Goal: Task Accomplishment & Management: Manage account settings

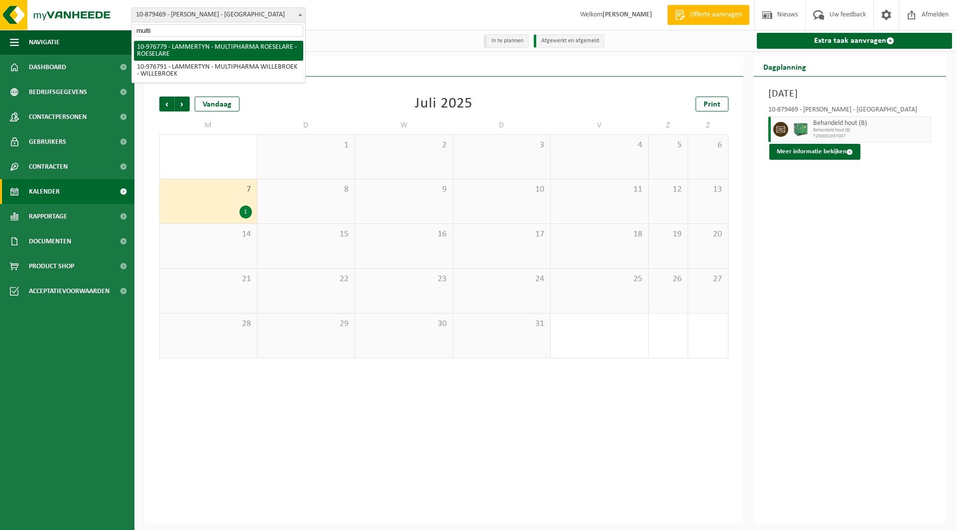
type input "multi"
select select "159070"
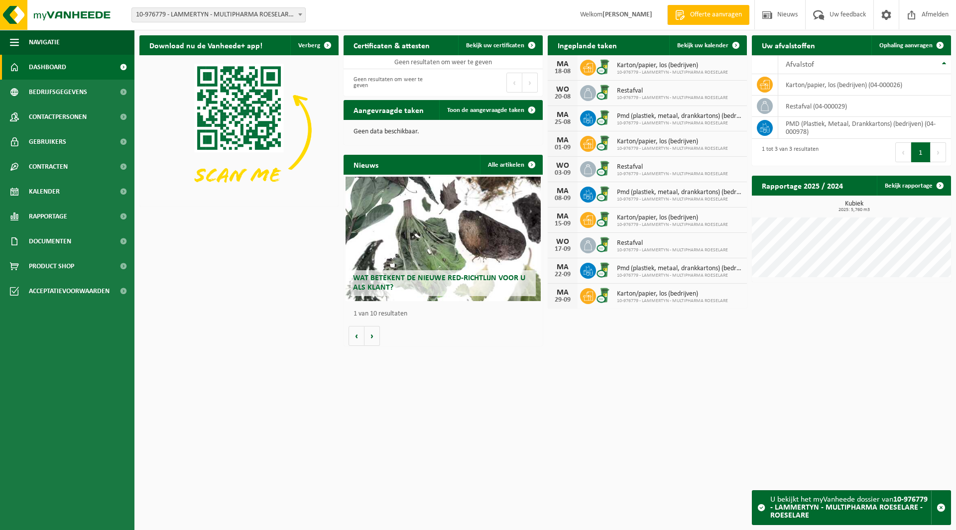
click at [200, 14] on span "10-976779 - LAMMERTYN - MULTIPHARMA ROESELARE - ROESELARE" at bounding box center [218, 15] width 173 height 14
type input "dg"
select select "151054"
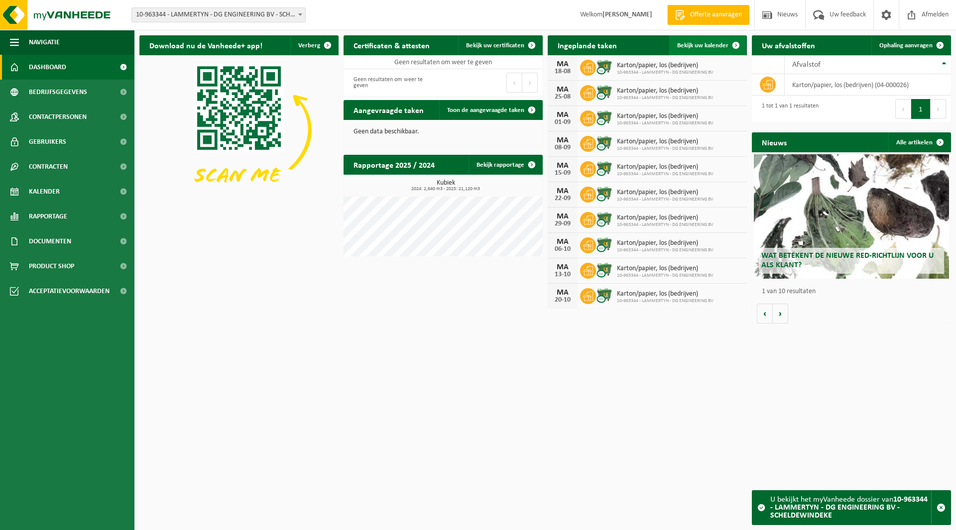
click at [720, 44] on span "Bekijk uw kalender" at bounding box center [702, 45] width 51 height 6
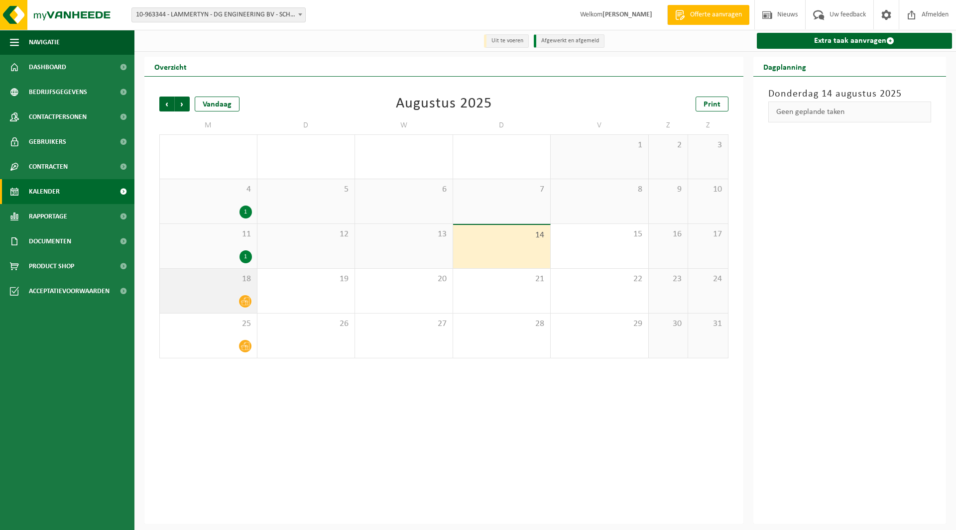
click at [243, 292] on div "18" at bounding box center [208, 291] width 97 height 44
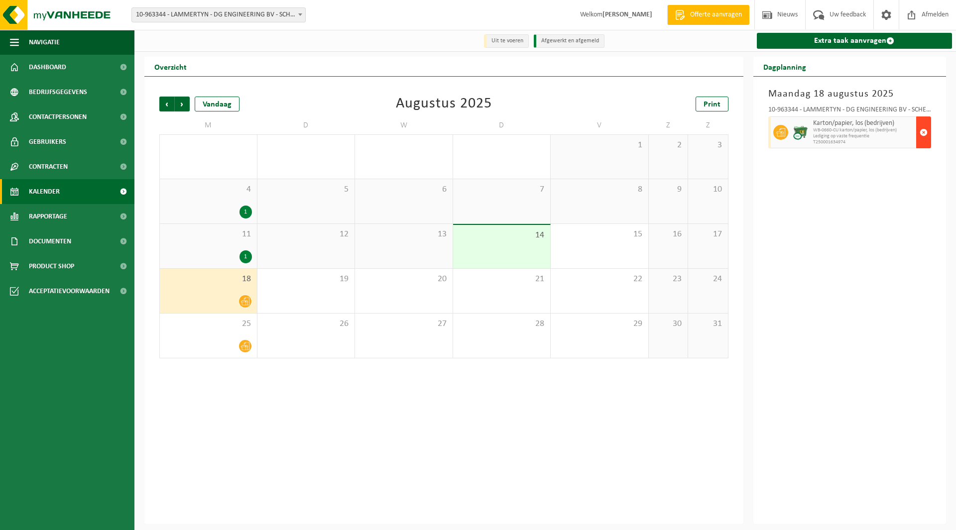
click at [926, 137] on span "button" at bounding box center [923, 132] width 8 height 20
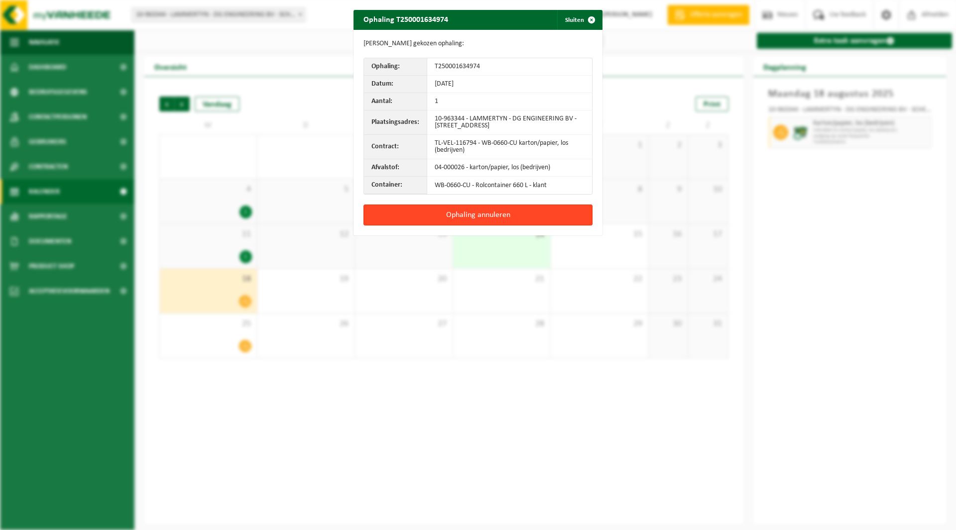
click at [524, 213] on button "Ophaling annuleren" at bounding box center [477, 215] width 229 height 21
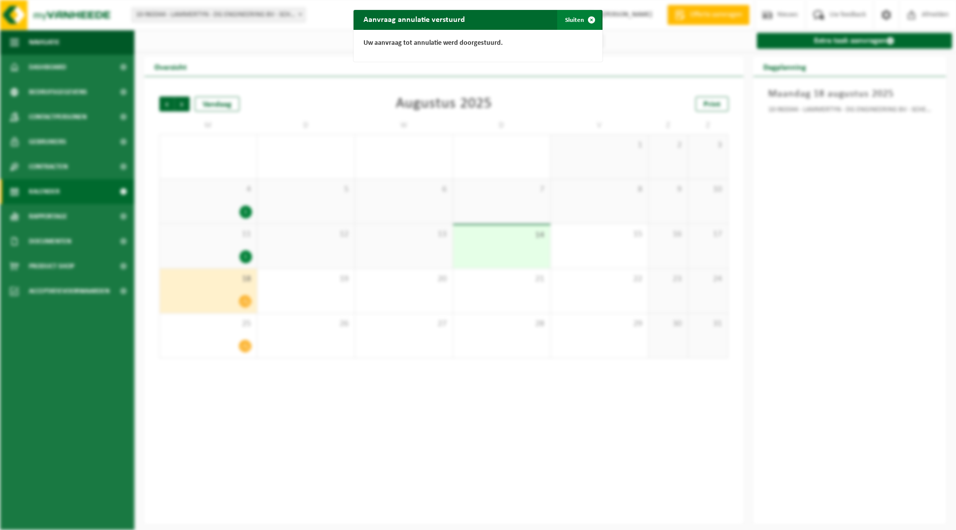
click at [569, 22] on button "Sluiten" at bounding box center [579, 20] width 44 height 20
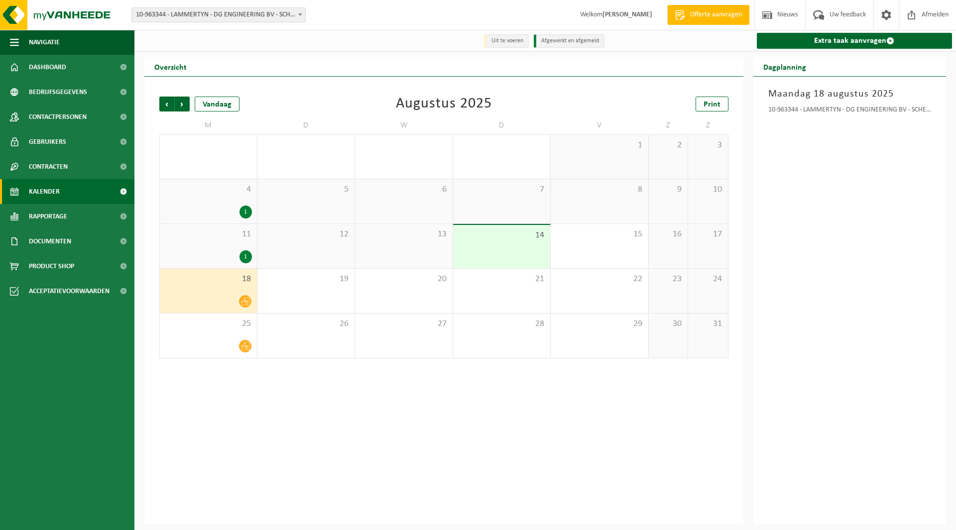
click at [182, 19] on span "10-963344 - LAMMERTYN - DG ENGINEERING BV - SCHELDEWINDEKE" at bounding box center [218, 15] width 173 height 14
type input "fre"
select select "133230"
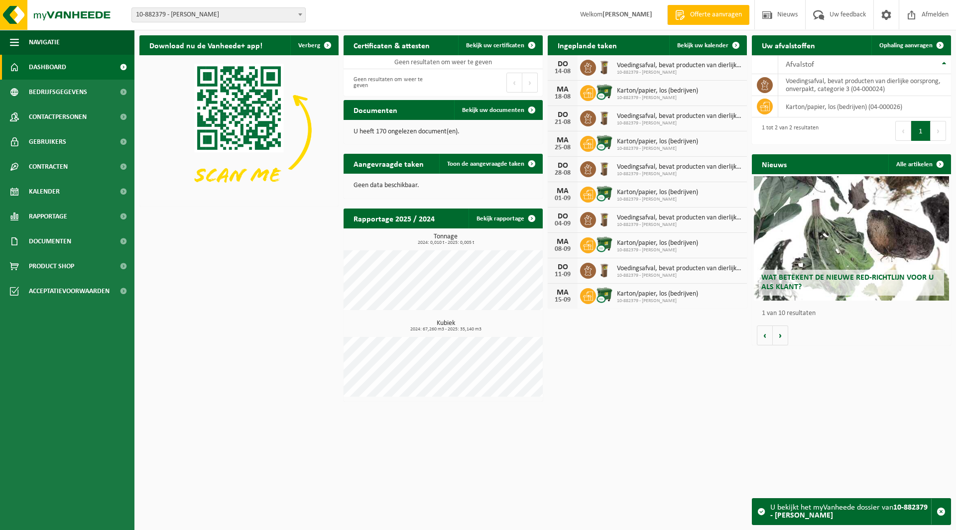
click at [180, 12] on span "10-882379 - [PERSON_NAME]" at bounding box center [218, 15] width 173 height 14
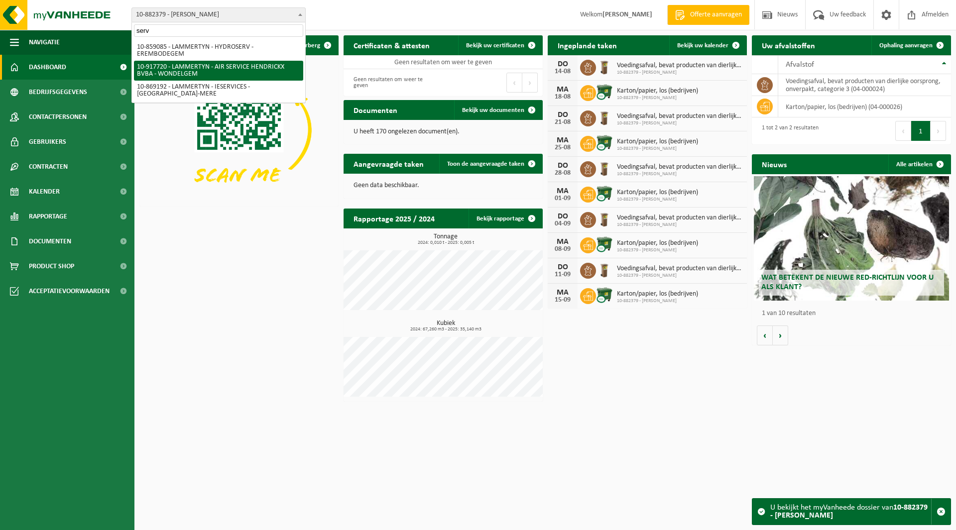
type input "serv"
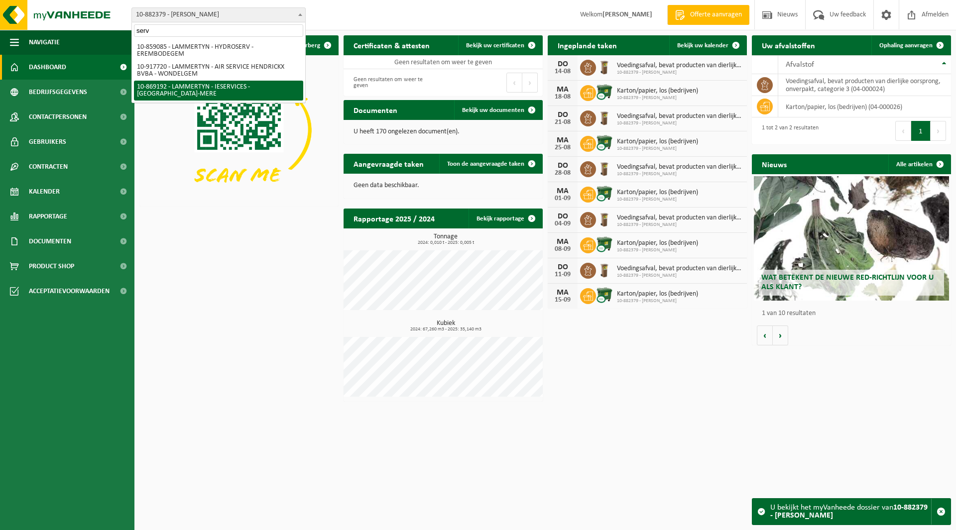
select select "105589"
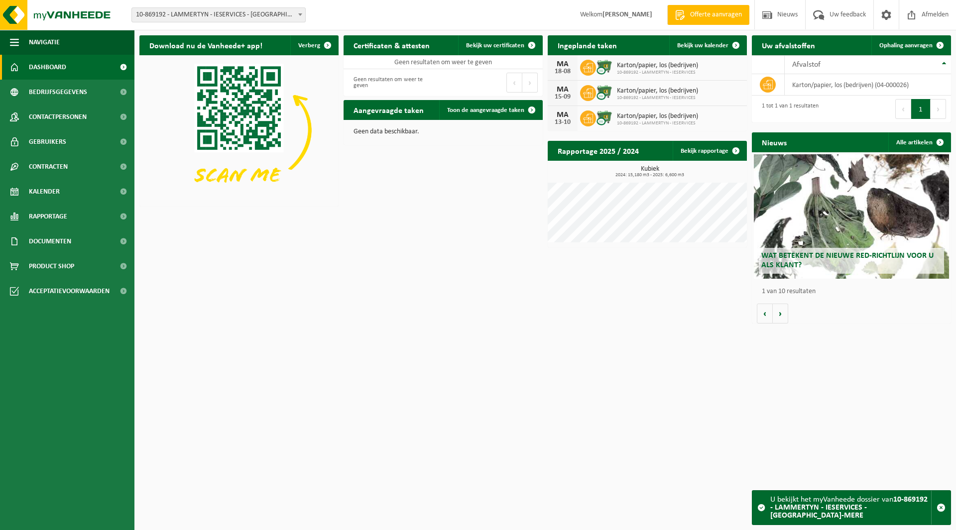
click at [170, 11] on span "10-869192 - LAMMERTYN - IESERVICES - [GEOGRAPHIC_DATA]-MERE" at bounding box center [218, 15] width 173 height 14
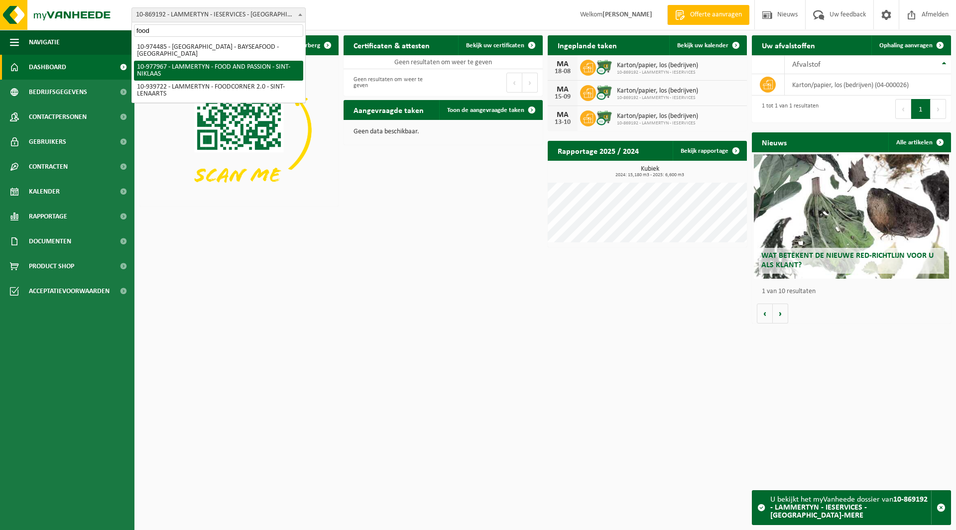
type input "food"
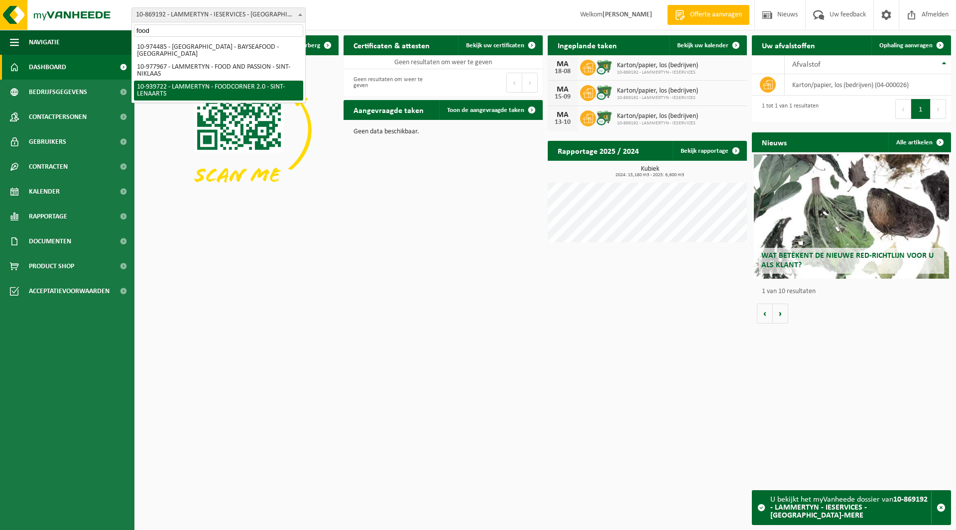
select select "138523"
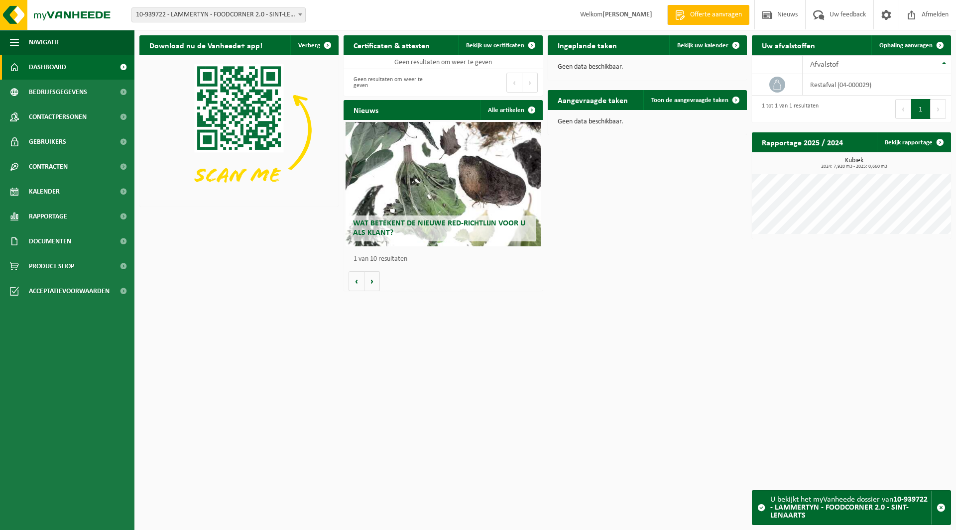
click at [230, 14] on span "10-939722 - LAMMERTYN - FOODCORNER 2.0 - SINT-LENAARTS" at bounding box center [218, 15] width 173 height 14
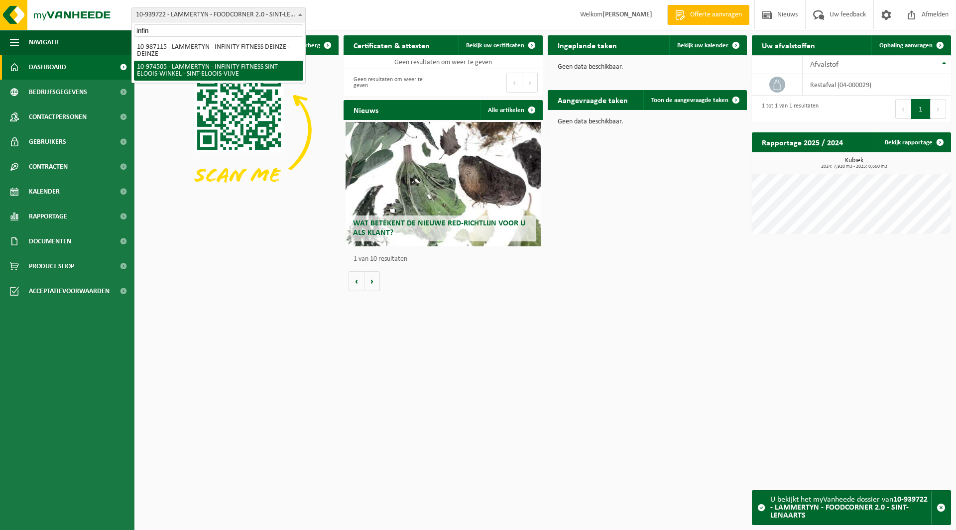
type input "infin"
select select "157630"
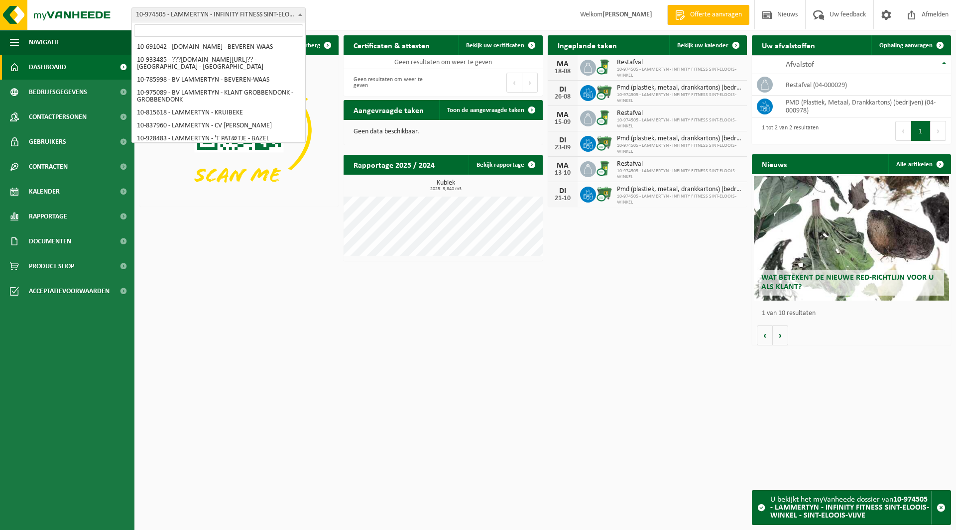
click at [217, 9] on span "10-974505 - LAMMERTYN - INFINITY FITNESS SINT-ELOOIS-WINKEL - SINT-ELOOIS-VIJVE" at bounding box center [218, 15] width 173 height 14
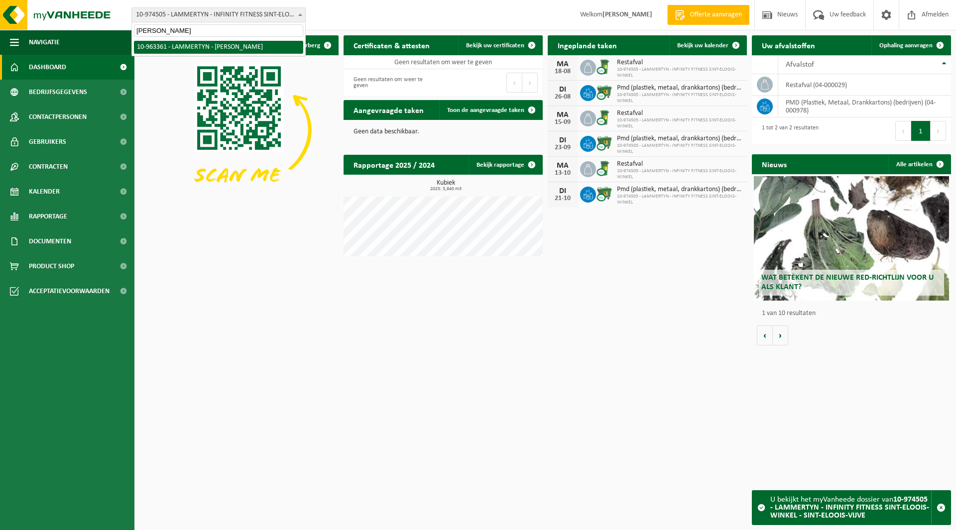
type input "lorenz"
select select "151061"
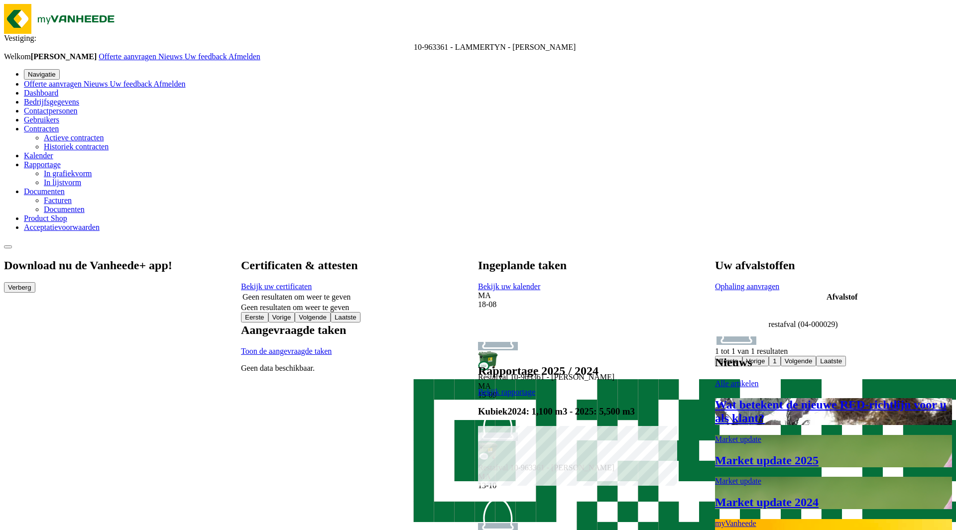
click at [540, 282] on span "Bekijk uw kalender" at bounding box center [509, 286] width 62 height 8
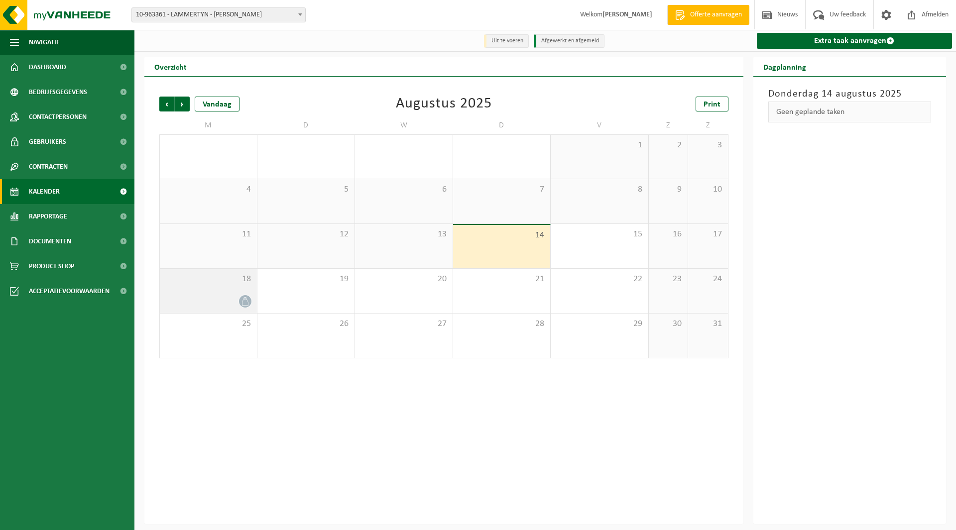
click at [215, 292] on div "18" at bounding box center [208, 291] width 97 height 44
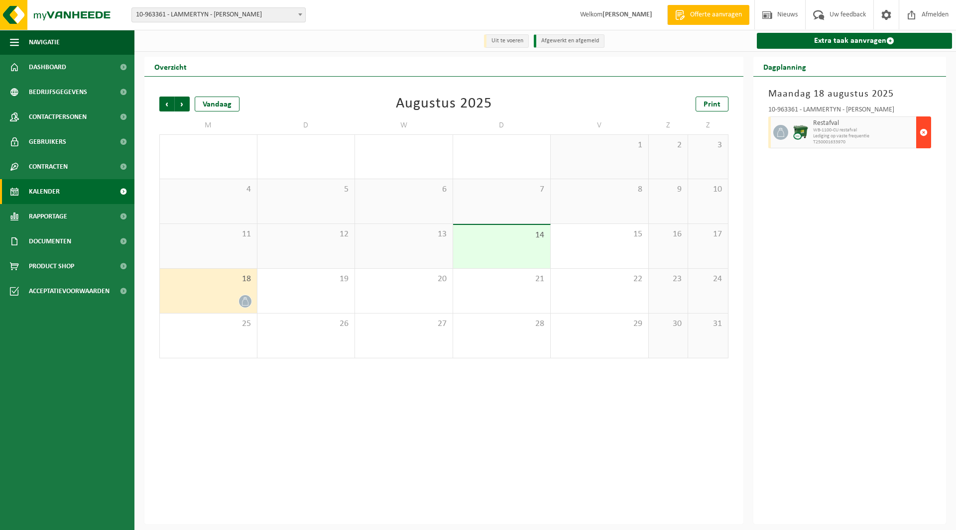
click at [919, 125] on span "button" at bounding box center [923, 132] width 8 height 20
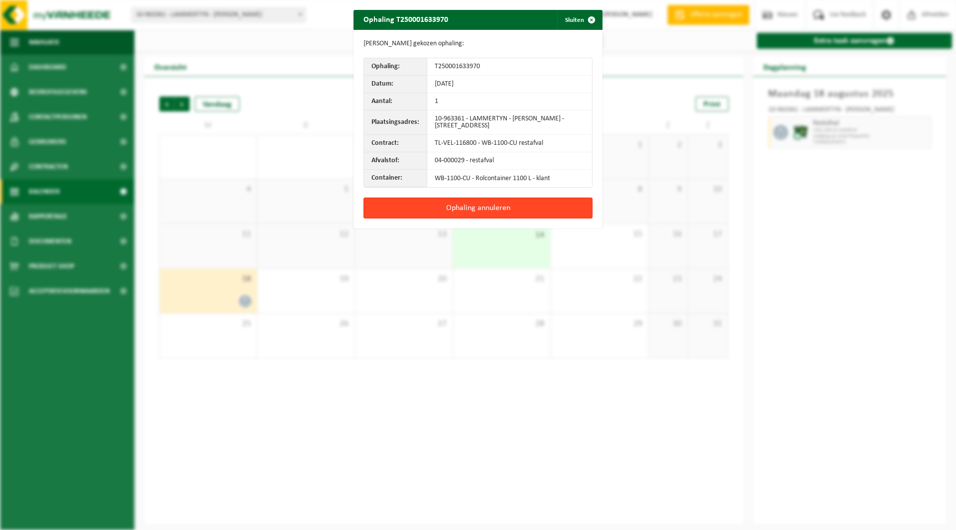
click at [491, 209] on button "Ophaling annuleren" at bounding box center [477, 208] width 229 height 21
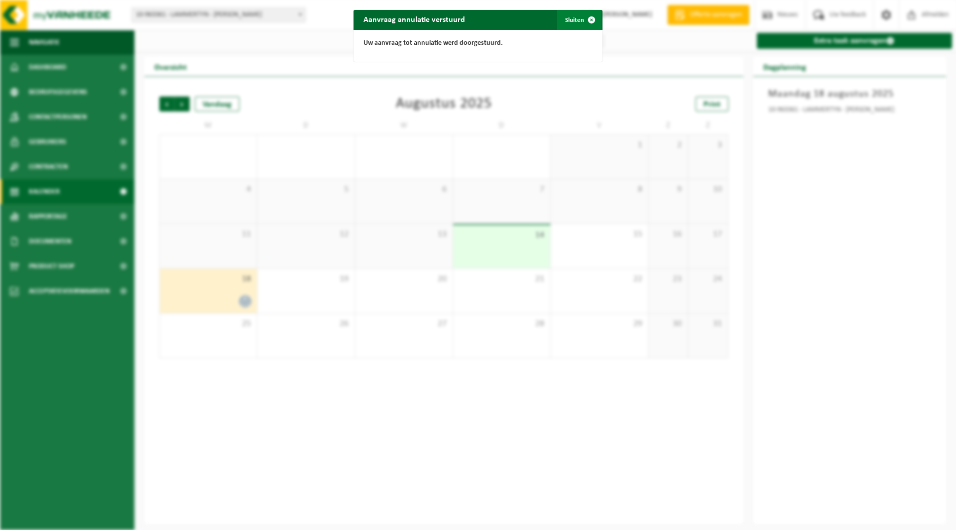
click at [571, 16] on button "Sluiten" at bounding box center [579, 20] width 44 height 20
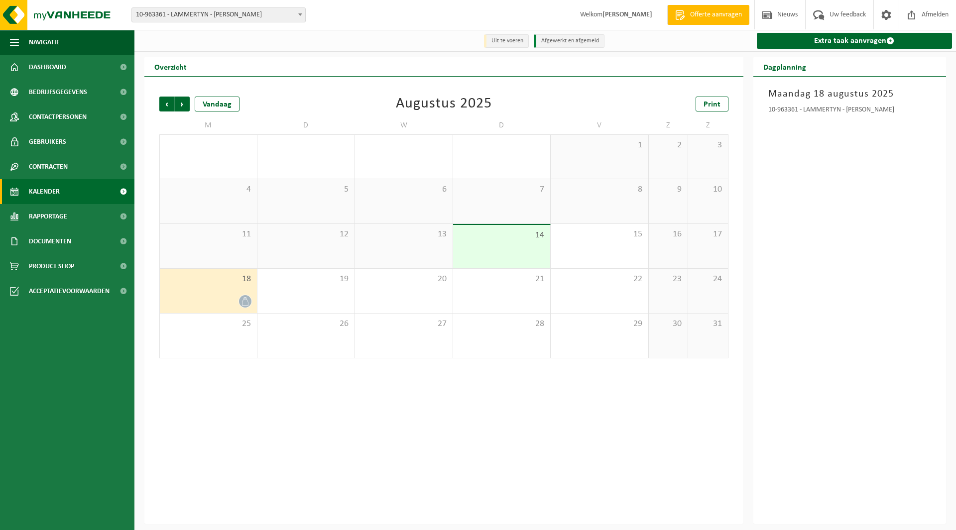
click at [210, 16] on span "10-963361 - LAMMERTYN - [PERSON_NAME]" at bounding box center [218, 15] width 173 height 14
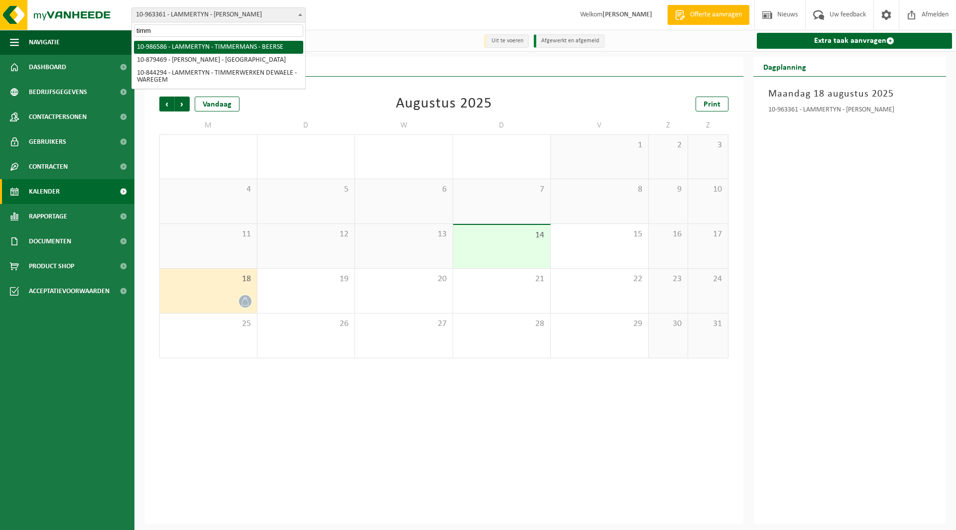
type input "timm"
select select "165830"
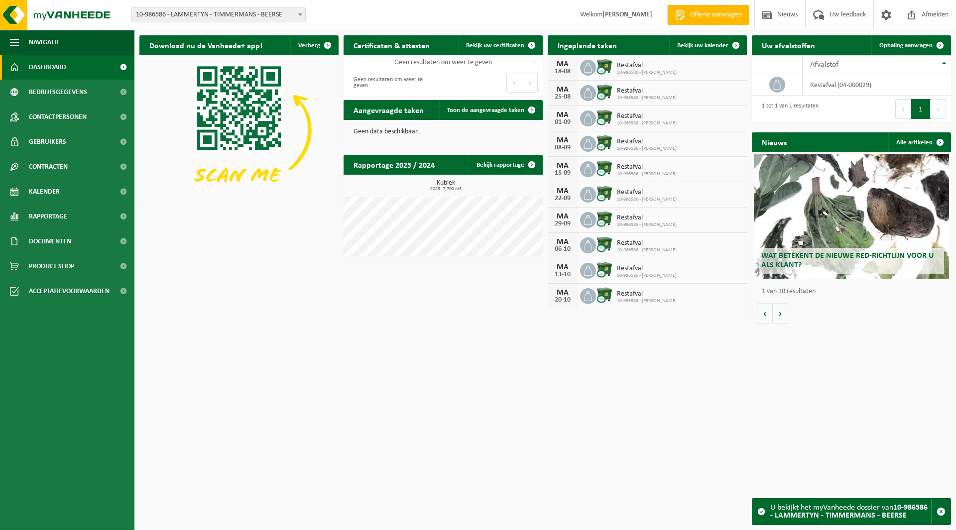
click at [167, 15] on span "10-986586 - LAMMERTYN - TIMMERMANS - BEERSE" at bounding box center [218, 15] width 173 height 14
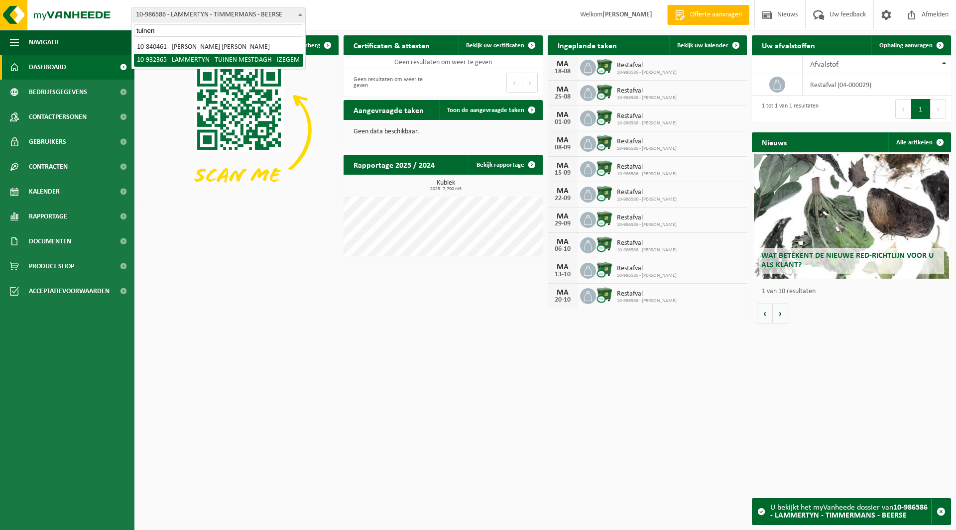
type input "tuinen"
select select "135153"
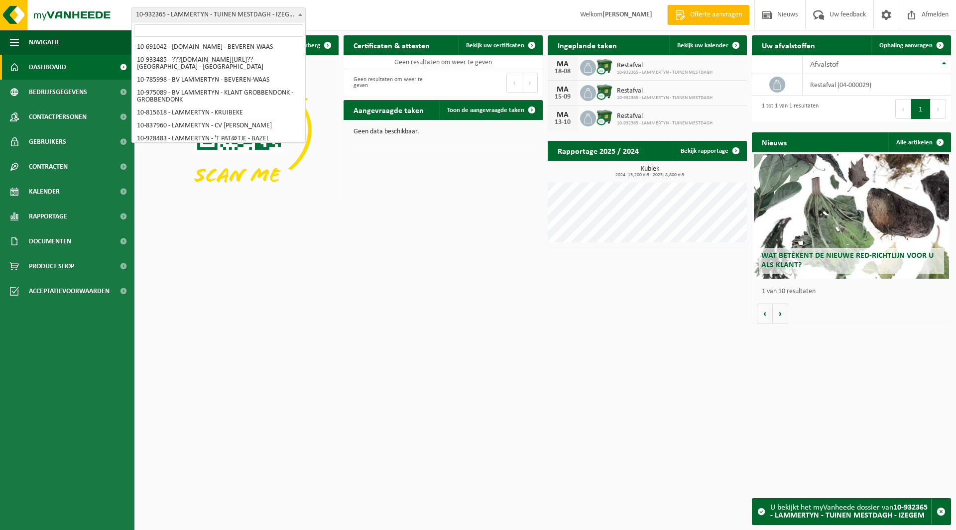
click at [201, 14] on span "10-932365 - LAMMERTYN - TUINEN MESTDAGH - IZEGEM" at bounding box center [218, 15] width 173 height 14
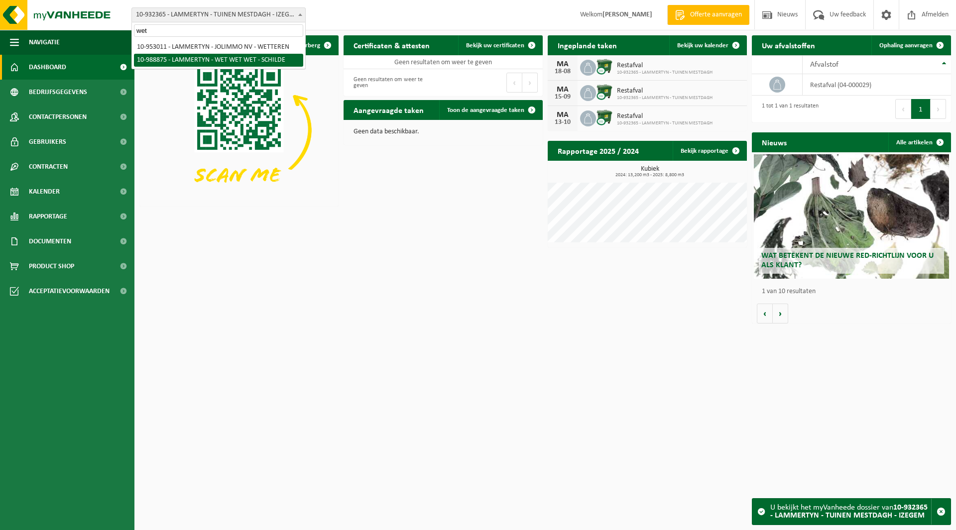
type input "wet"
select select "168051"
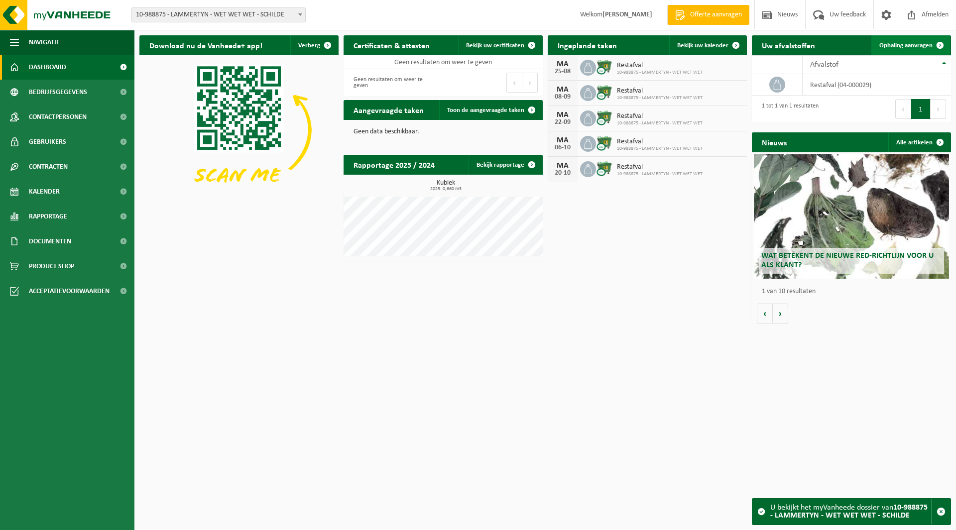
click at [917, 45] on span "Ophaling aanvragen" at bounding box center [905, 45] width 53 height 6
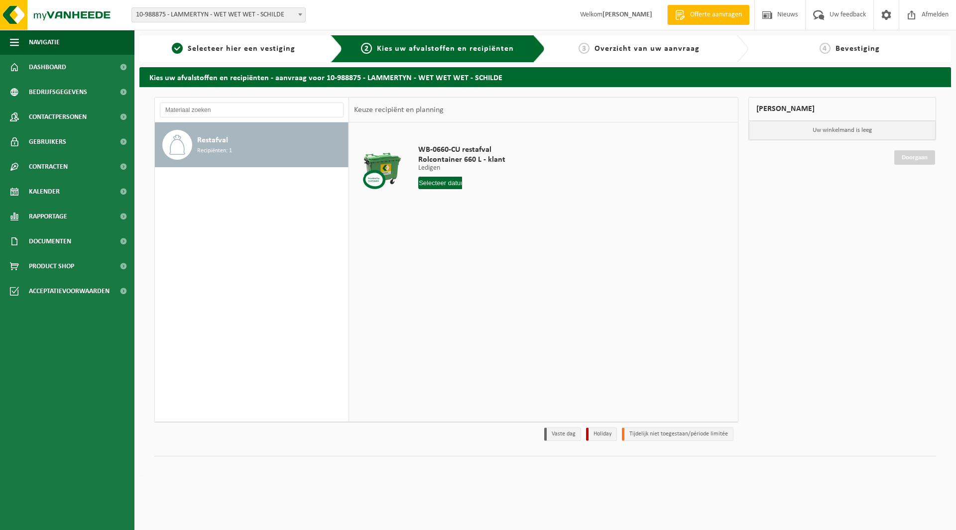
click at [439, 187] on input "text" at bounding box center [440, 183] width 44 height 12
click at [424, 285] on div "18" at bounding box center [427, 287] width 17 height 16
type input "Van 2025-08-18"
click at [443, 224] on button "In winkelmand" at bounding box center [446, 221] width 55 height 16
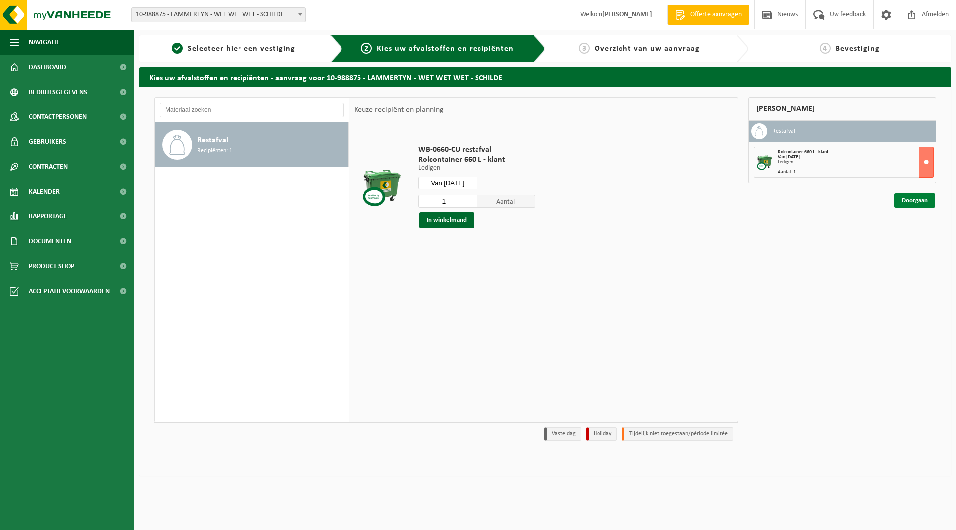
click at [904, 199] on link "Doorgaan" at bounding box center [914, 200] width 41 height 14
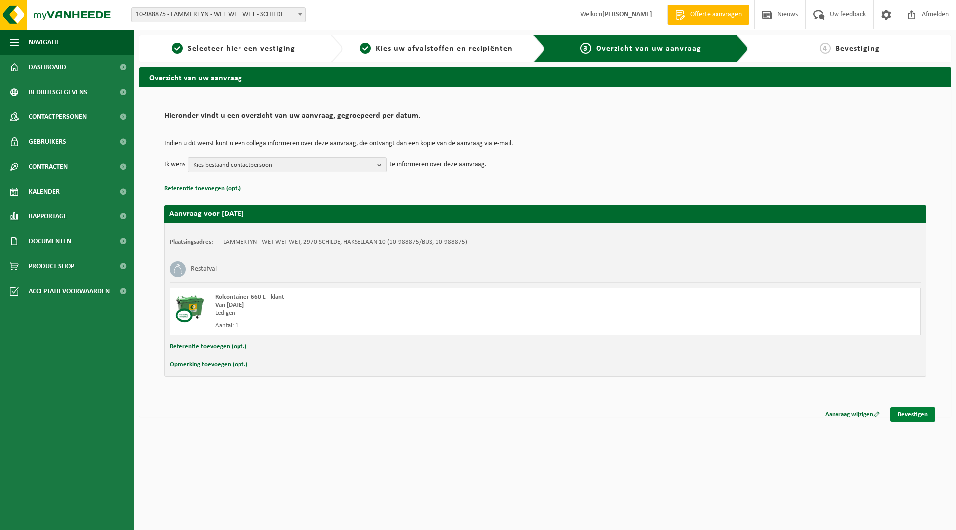
click at [915, 411] on link "Bevestigen" at bounding box center [912, 414] width 45 height 14
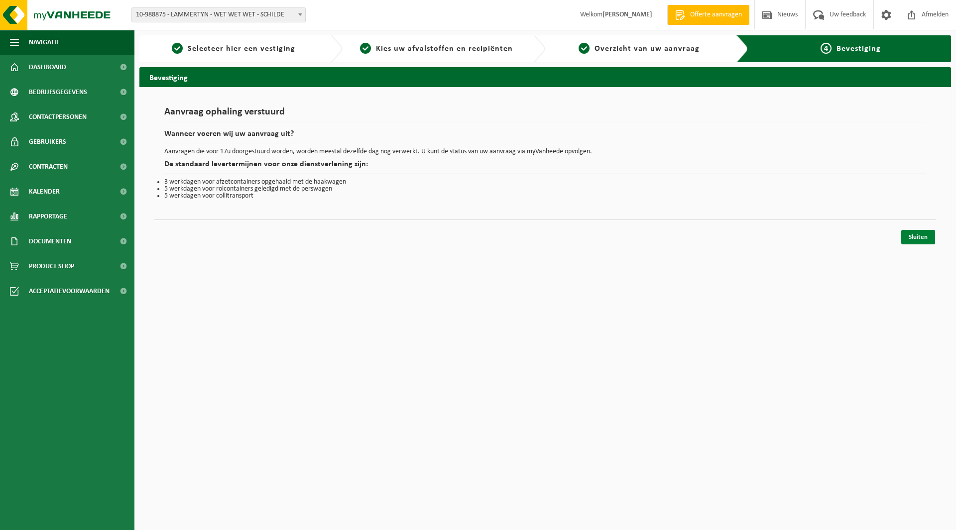
click at [917, 236] on link "Sluiten" at bounding box center [918, 237] width 34 height 14
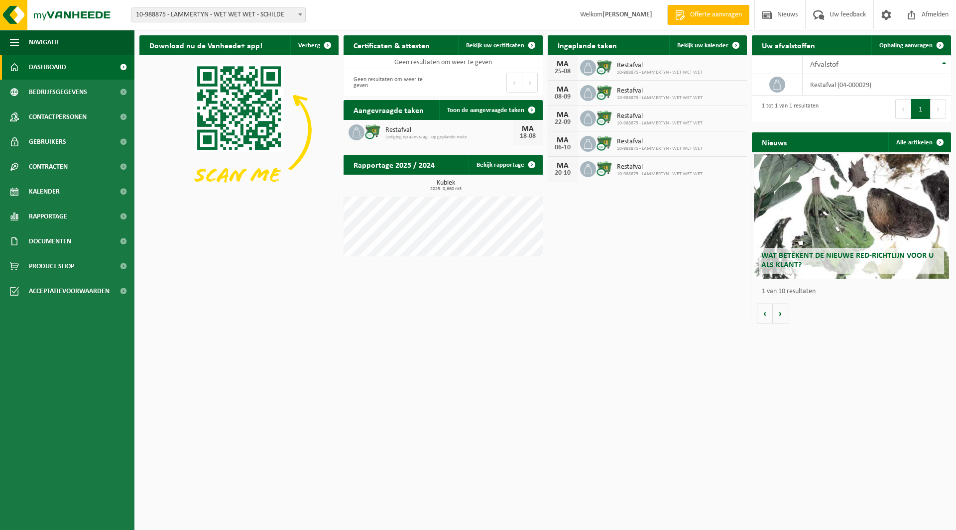
click at [197, 20] on span "10-988875 - LAMMERTYN - WET WET WET - SCHILDE" at bounding box center [218, 15] width 173 height 14
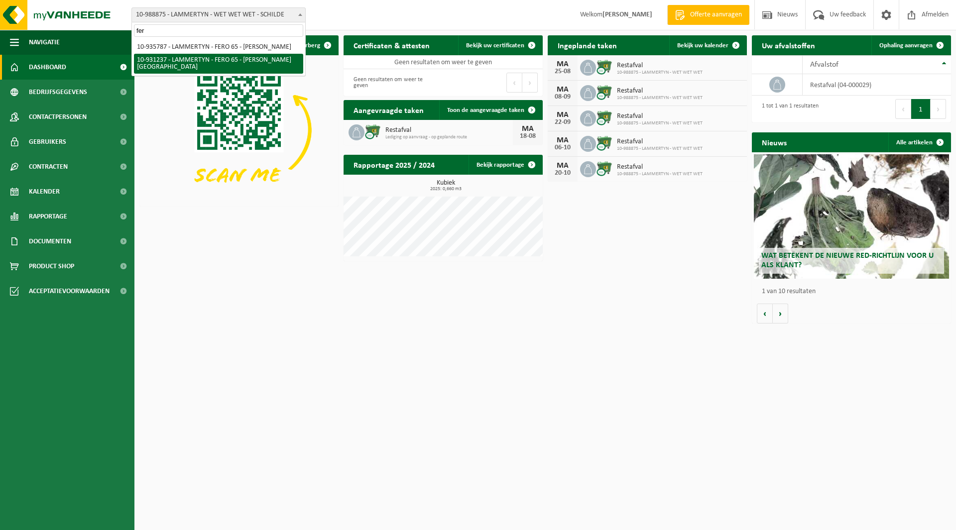
type input "fer"
select select "134651"
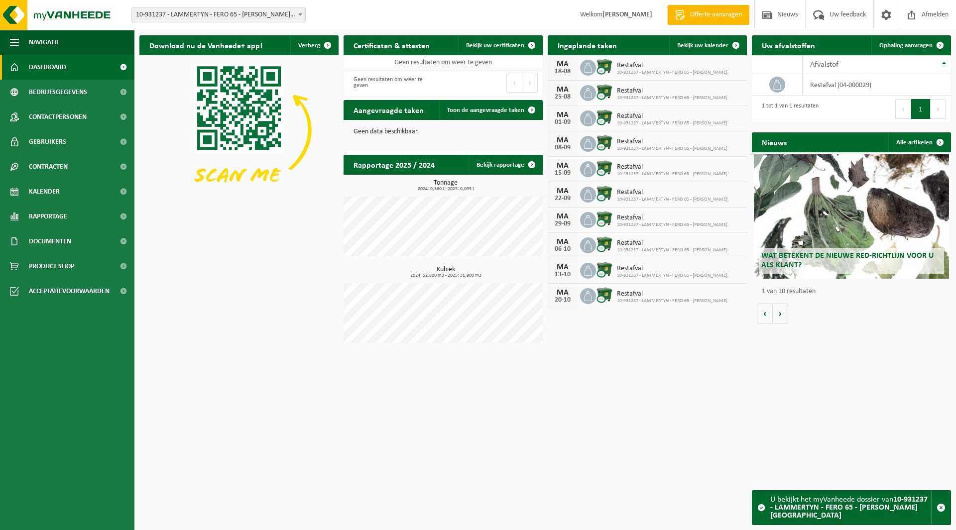
click at [197, 13] on span "10-931237 - LAMMERTYN - FERO 65 - [PERSON_NAME][GEOGRAPHIC_DATA]" at bounding box center [218, 15] width 173 height 14
type input "formi"
select select "111726"
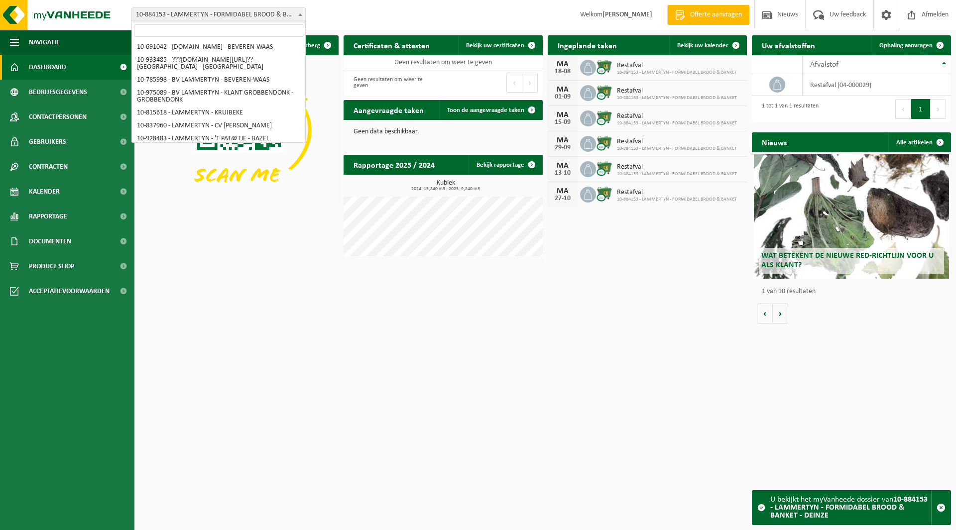
click at [179, 18] on span "10-884153 - LAMMERTYN - FORMIDABEL BROOD & BANKET - DEINZE" at bounding box center [218, 15] width 173 height 14
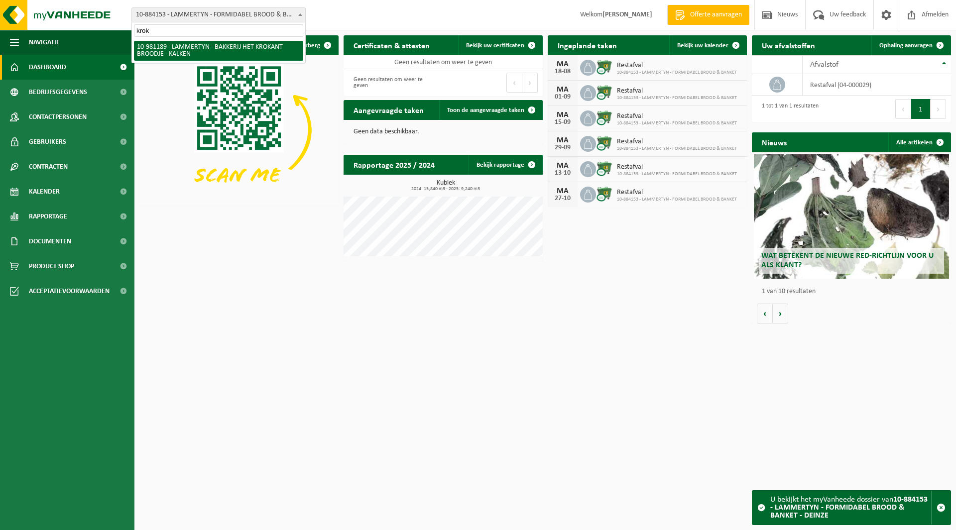
type input "krok"
select select "161804"
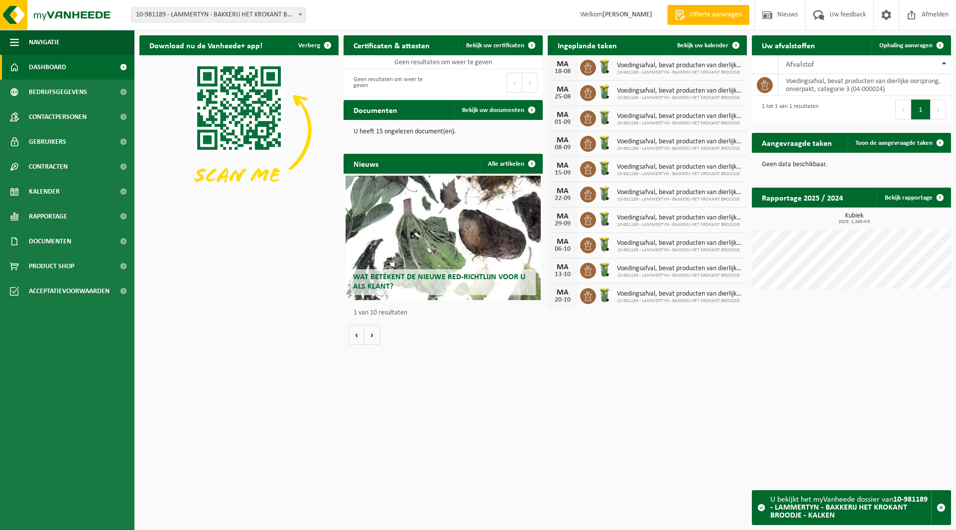
click at [207, 21] on span "10-981189 - LAMMERTYN - BAKKERIJ HET KROKANT BROODJE - KALKEN" at bounding box center [218, 15] width 173 height 14
type input "bri"
select select "138956"
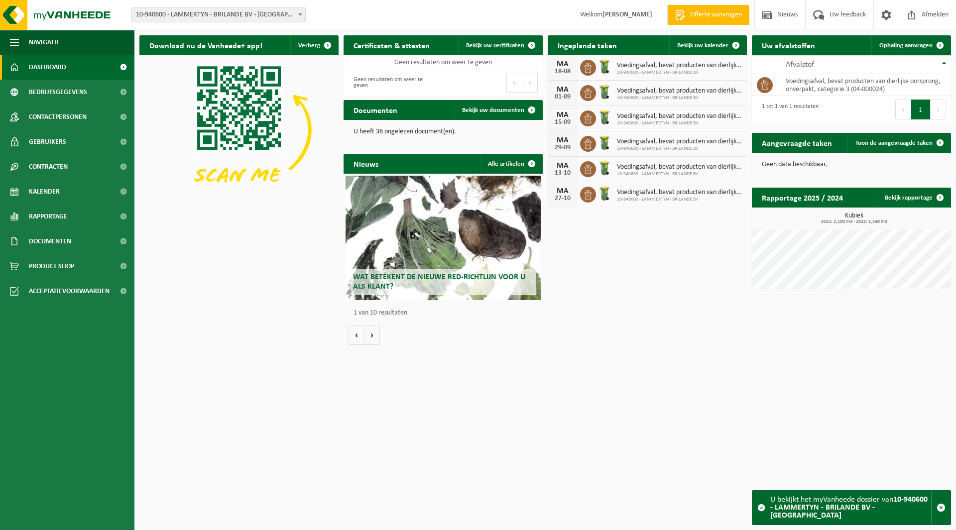
click at [181, 11] on span "10-940600 - LAMMERTYN - BRILANDE BV - [GEOGRAPHIC_DATA]" at bounding box center [218, 15] width 173 height 14
type input "sydr"
select select "169372"
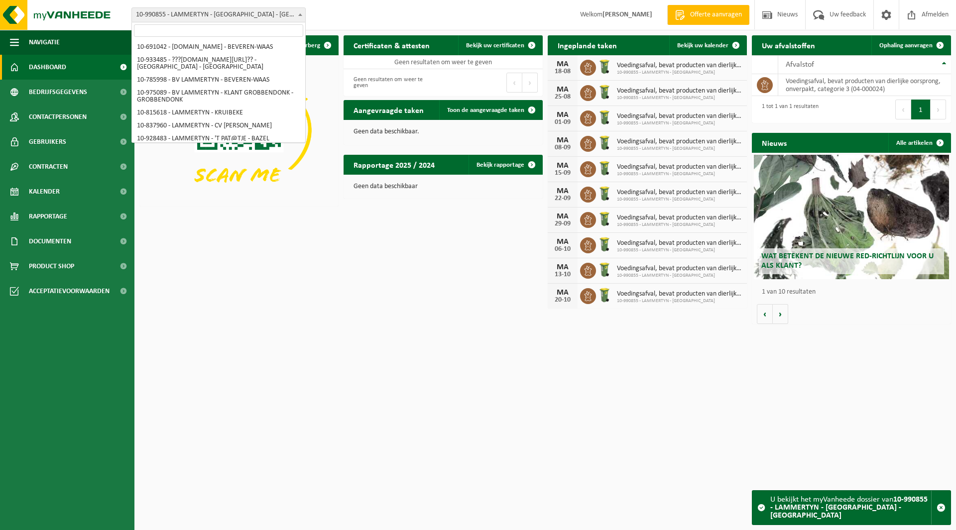
click at [189, 13] on span "10-990855 - LAMMERTYN - [GEOGRAPHIC_DATA] - [GEOGRAPHIC_DATA]" at bounding box center [218, 15] width 173 height 14
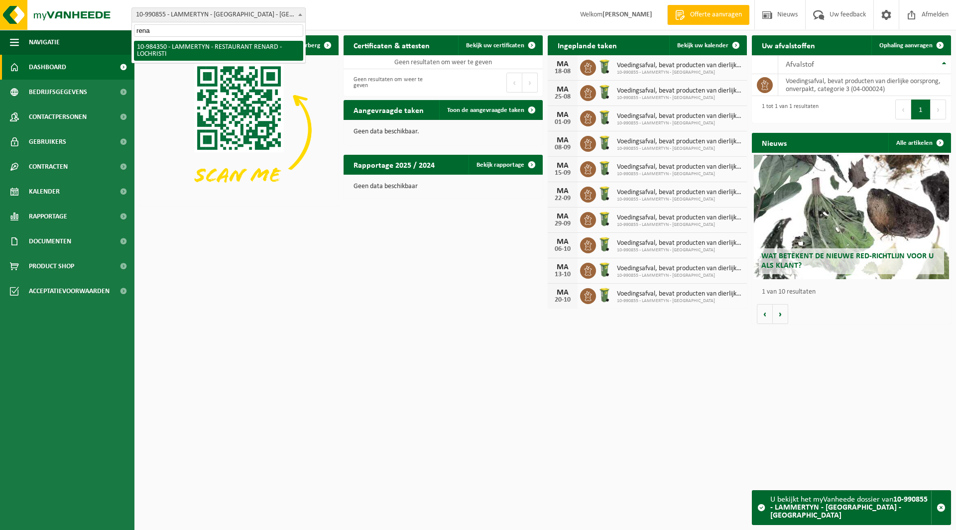
type input "rena"
select select "163809"
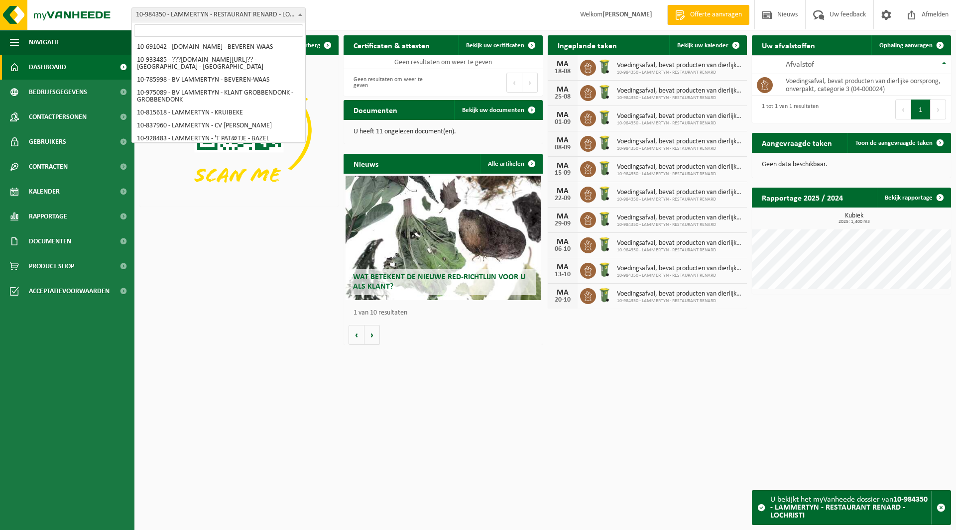
click at [193, 16] on span "10-984350 - LAMMERTYN - RESTAURANT RENARD - LOCHRISTI" at bounding box center [218, 15] width 173 height 14
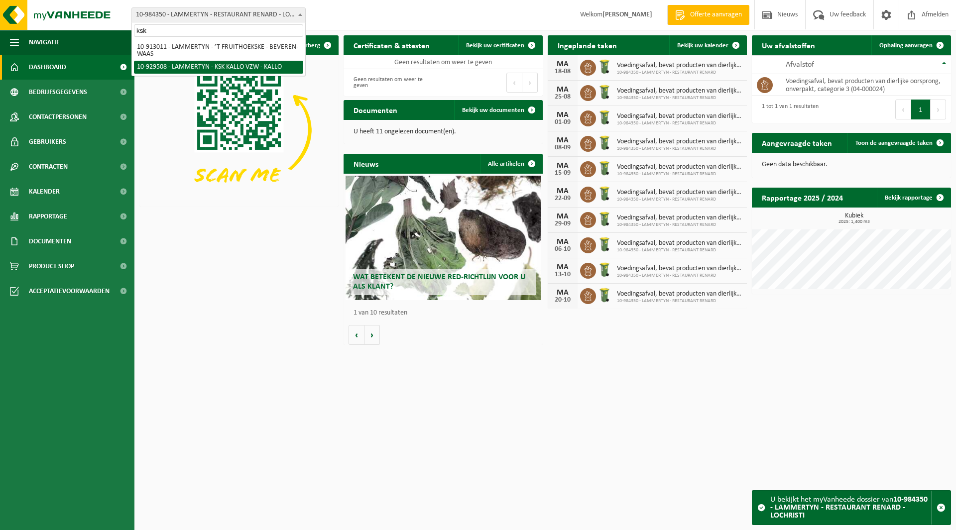
type input "ksk"
select select "134010"
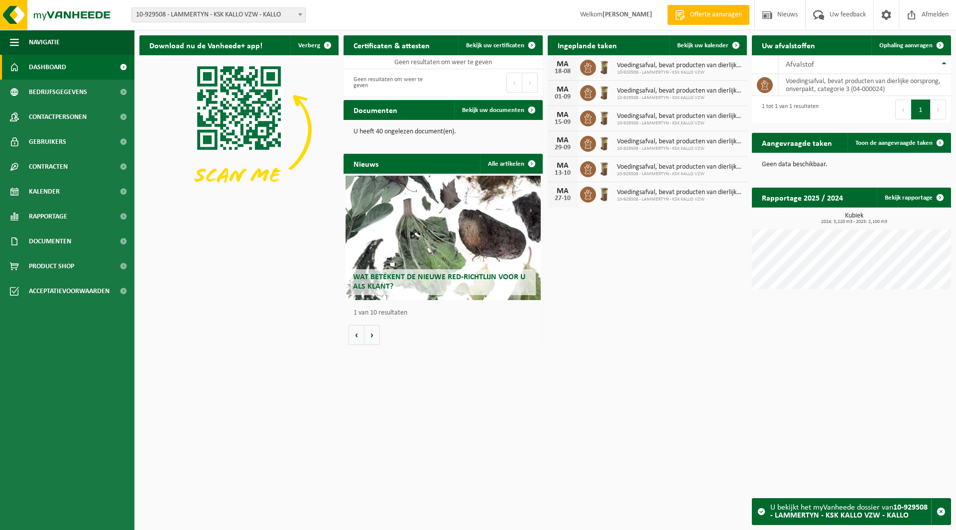
click at [191, 16] on span "10-929508 - LAMMERTYN - KSK KALLO VZW - KALLO" at bounding box center [218, 15] width 173 height 14
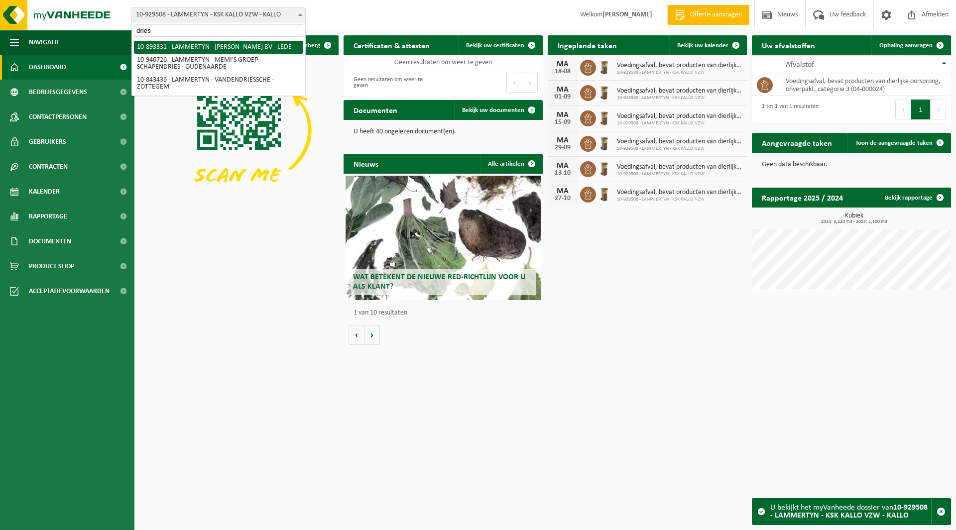
type input "dries"
select select "115767"
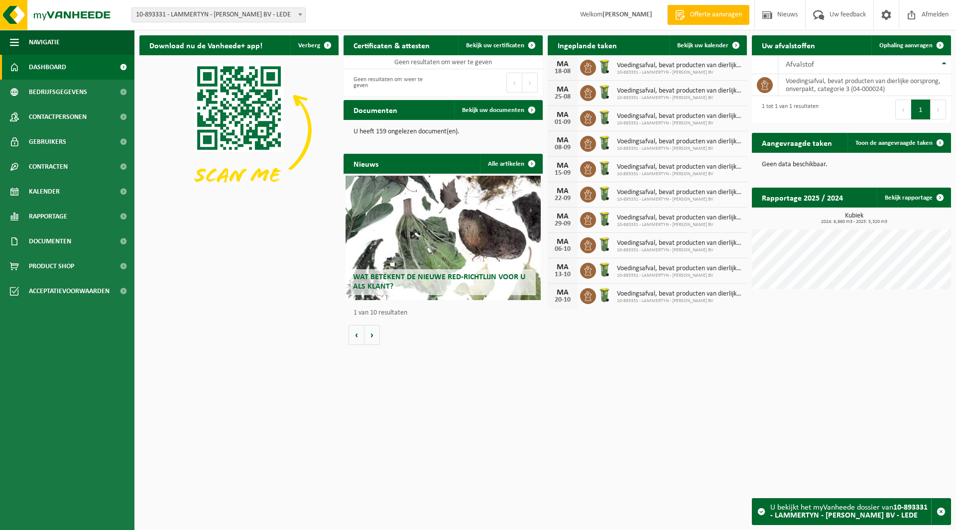
click at [212, 16] on span "10-893331 - LAMMERTYN - [PERSON_NAME] BV - LEDE" at bounding box center [218, 15] width 173 height 14
type input "herm"
select select "106899"
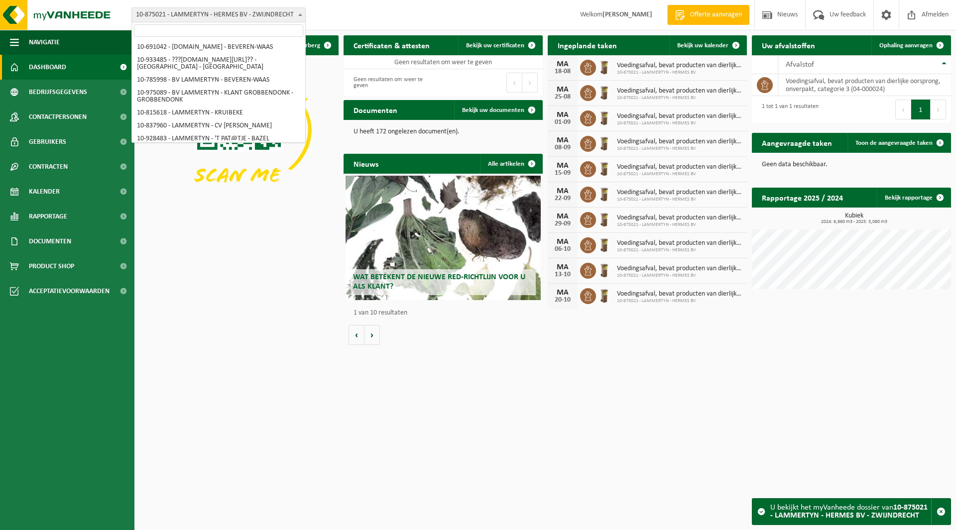
click at [207, 17] on span "10-875021 - LAMMERTYN - HERMES BV - ZWIJNDRECHT" at bounding box center [218, 15] width 173 height 14
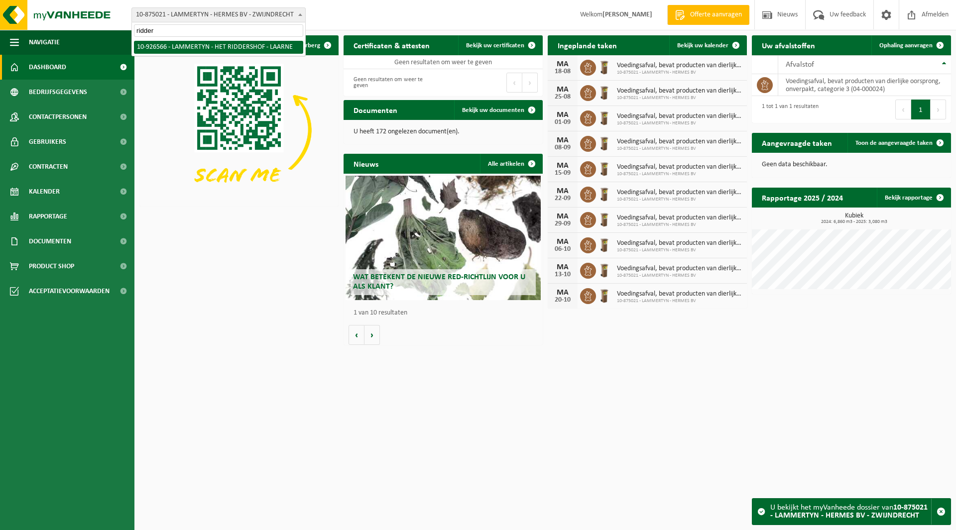
type input "ridder"
select select "132493"
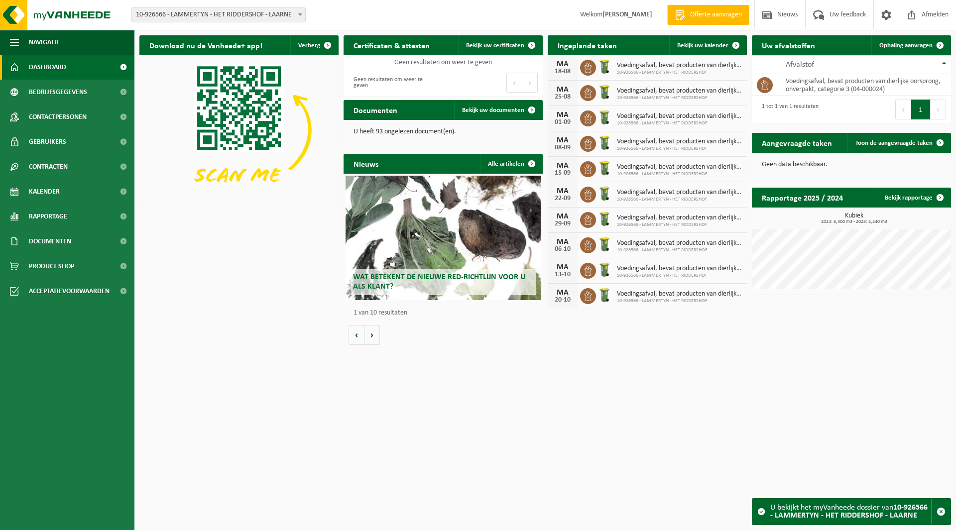
click at [200, 14] on span "10-926566 - LAMMERTYN - HET RIDDERSHOF - LAARNE" at bounding box center [218, 15] width 173 height 14
type input "thimar"
select select "138014"
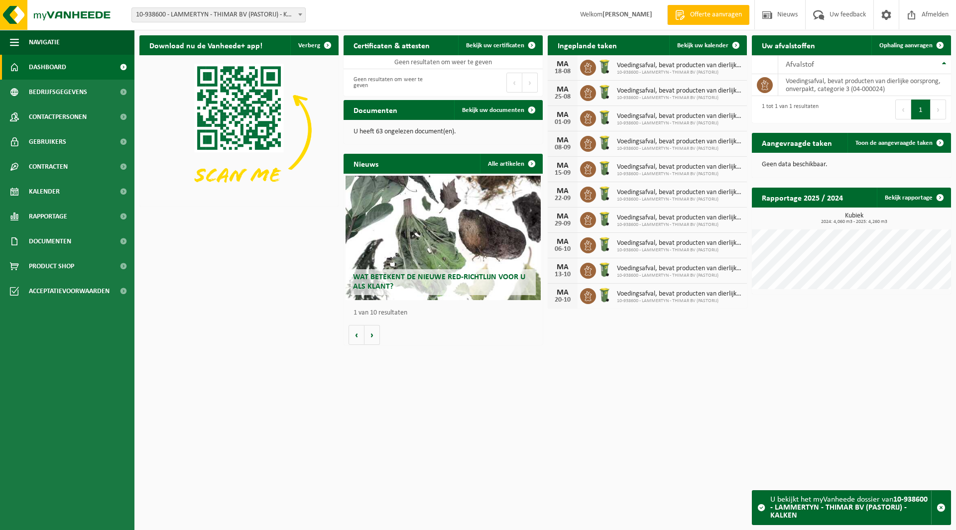
click at [205, 13] on span "10-938600 - LAMMERTYN - THIMAR BV (PASTORIJ) - KALKEN" at bounding box center [218, 15] width 173 height 14
type input "vg c"
select select "129522"
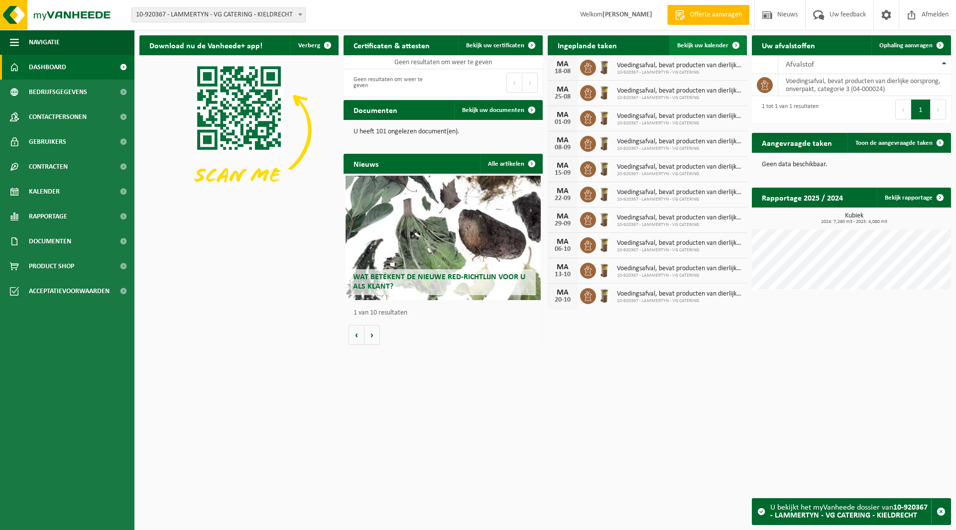
click at [700, 38] on link "Bekijk uw kalender" at bounding box center [707, 45] width 77 height 20
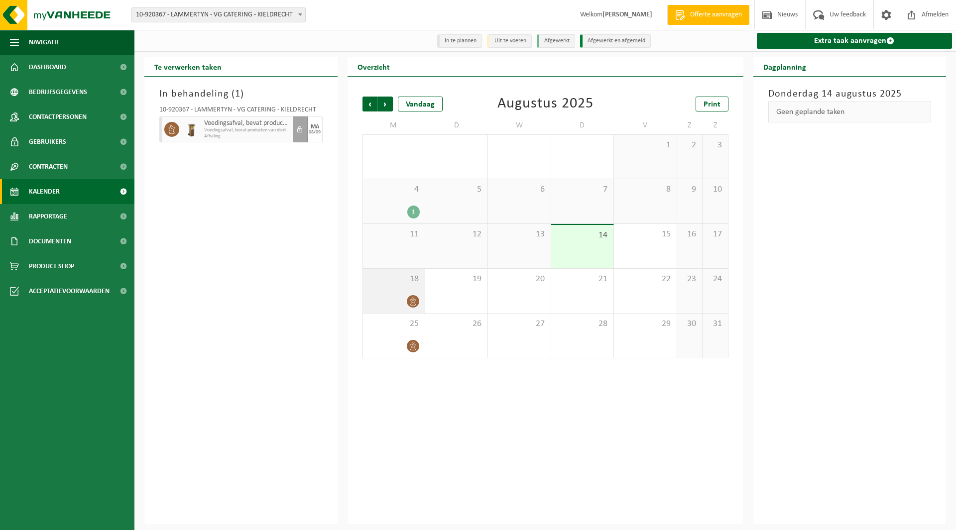
click at [401, 288] on div "18" at bounding box center [394, 291] width 62 height 44
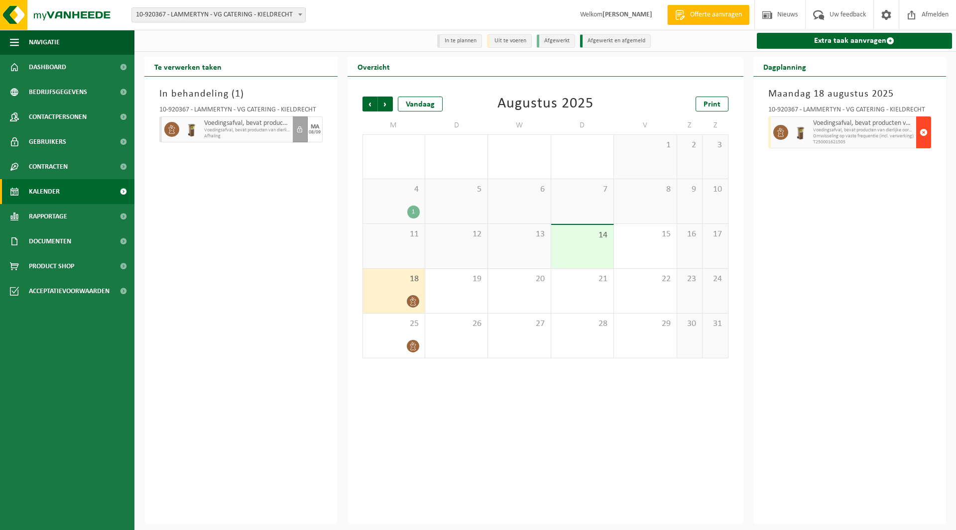
click at [917, 129] on button "button" at bounding box center [923, 132] width 15 height 32
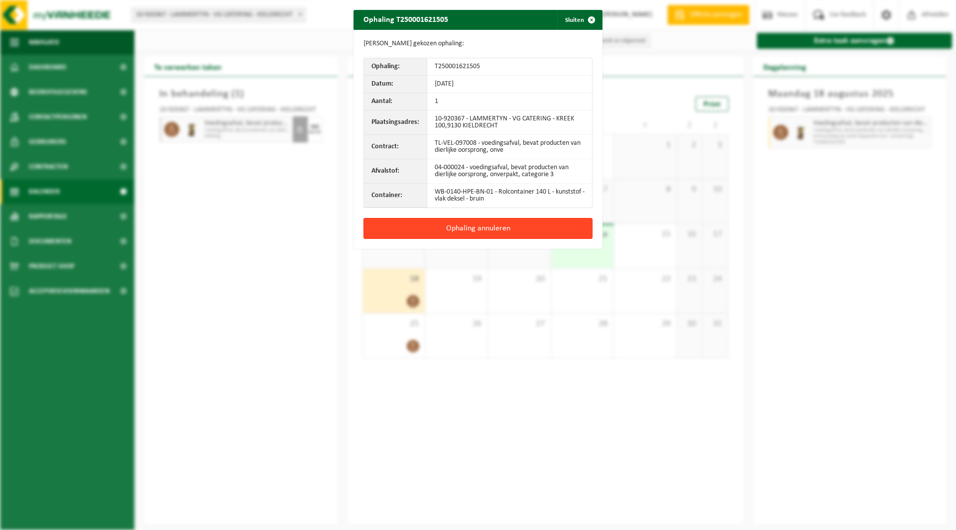
click at [448, 222] on button "Ophaling annuleren" at bounding box center [477, 228] width 229 height 21
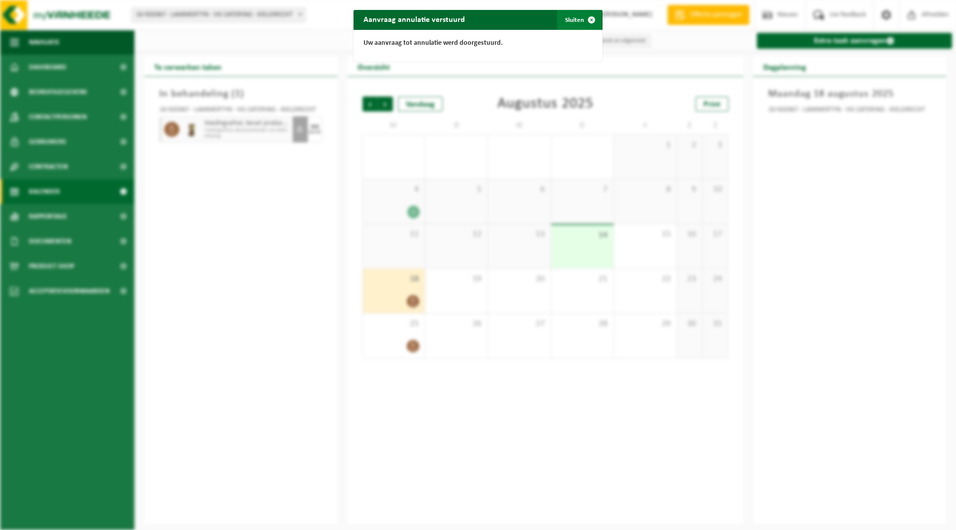
click at [581, 22] on span "button" at bounding box center [591, 20] width 20 height 20
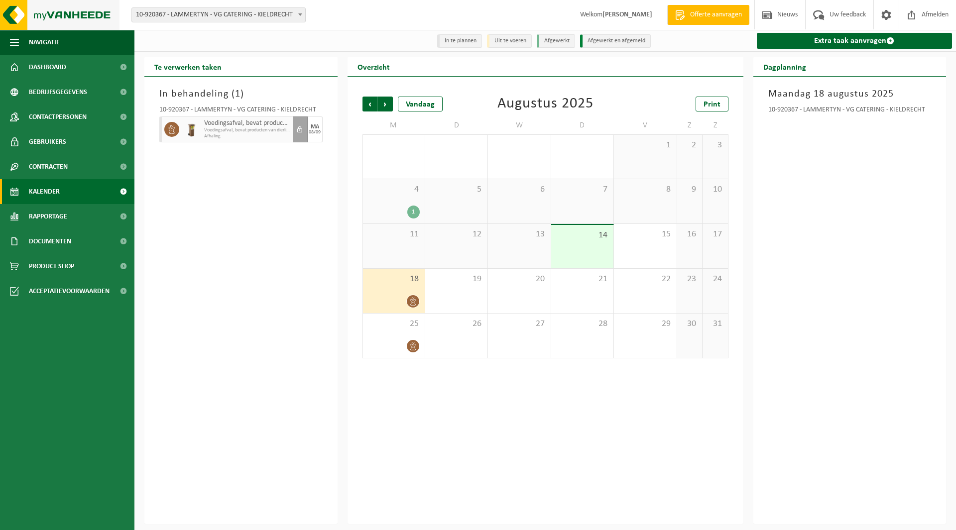
click at [65, 9] on img at bounding box center [59, 15] width 119 height 30
